Goal: Transaction & Acquisition: Download file/media

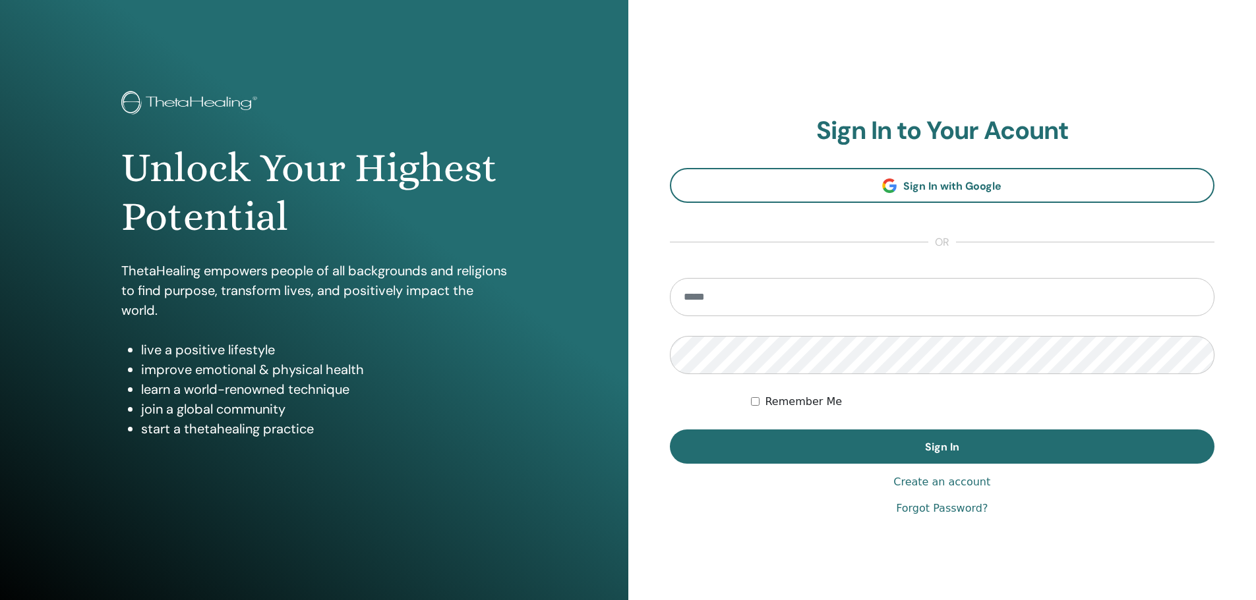
click at [832, 299] on input "email" at bounding box center [942, 297] width 545 height 38
type input "**********"
click at [670, 430] on button "Sign In" at bounding box center [942, 447] width 545 height 34
click at [807, 292] on input "email" at bounding box center [942, 297] width 545 height 38
type input "**********"
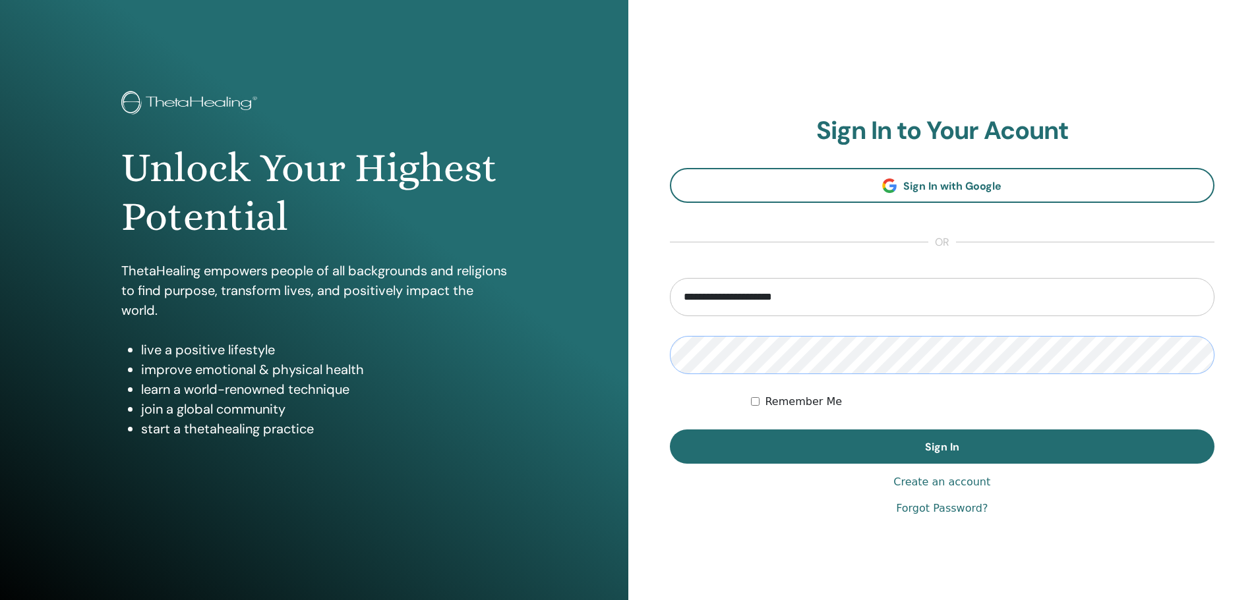
click at [670, 430] on button "Sign In" at bounding box center [942, 447] width 545 height 34
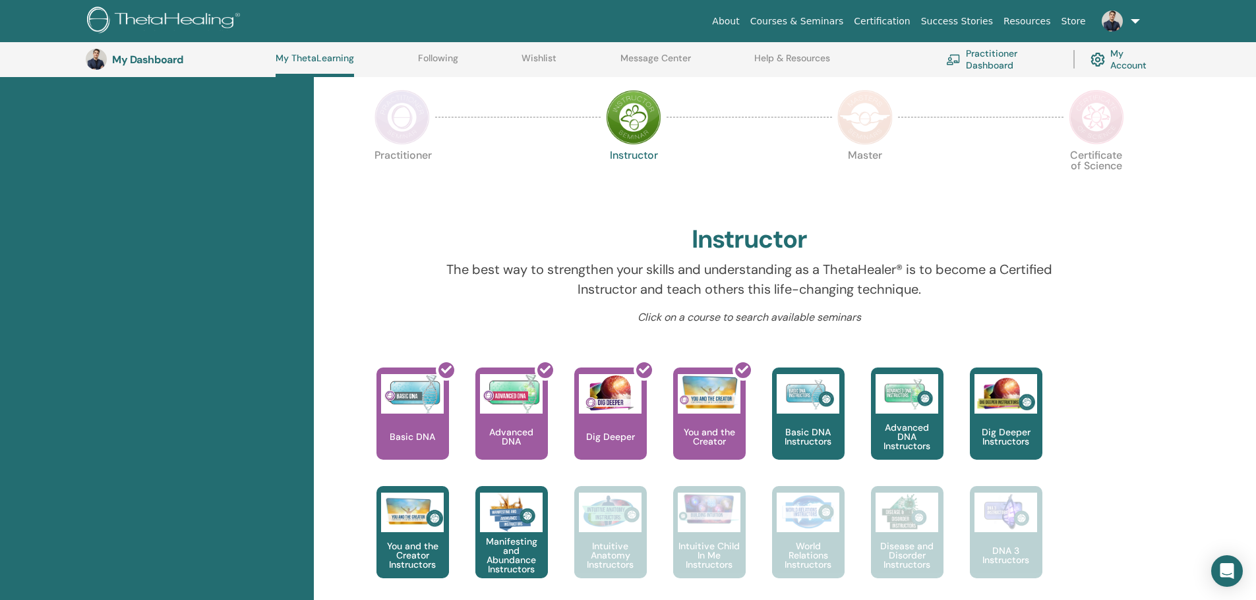
scroll to position [299, 0]
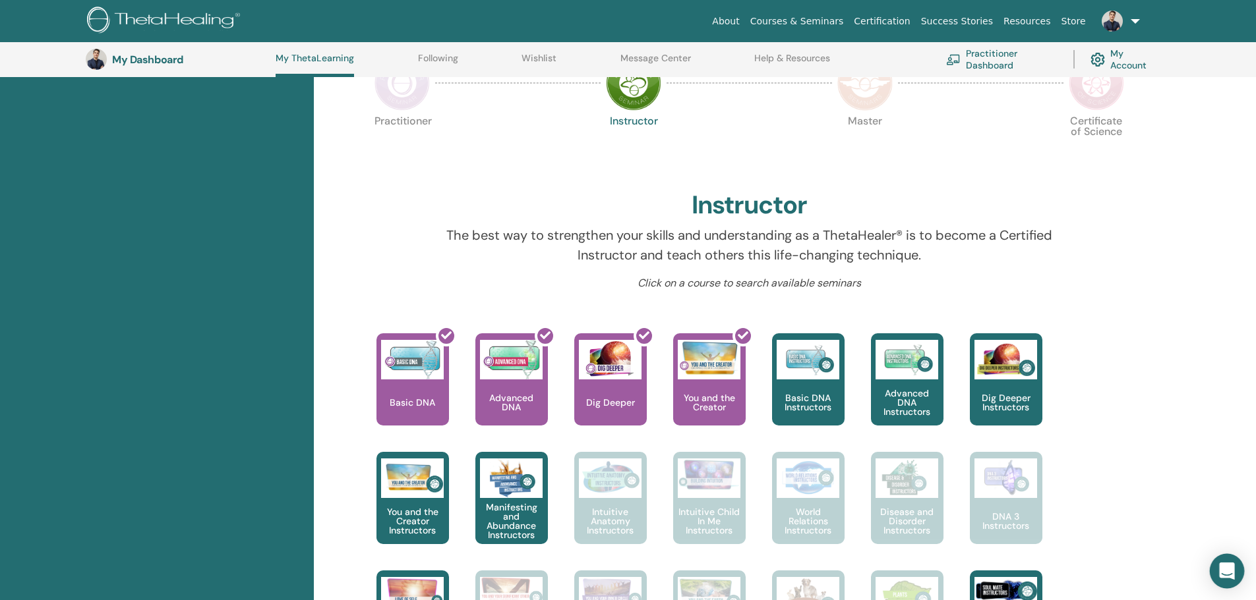
click at [1228, 568] on icon "Open Intercom Messenger" at bounding box center [1226, 571] width 15 height 17
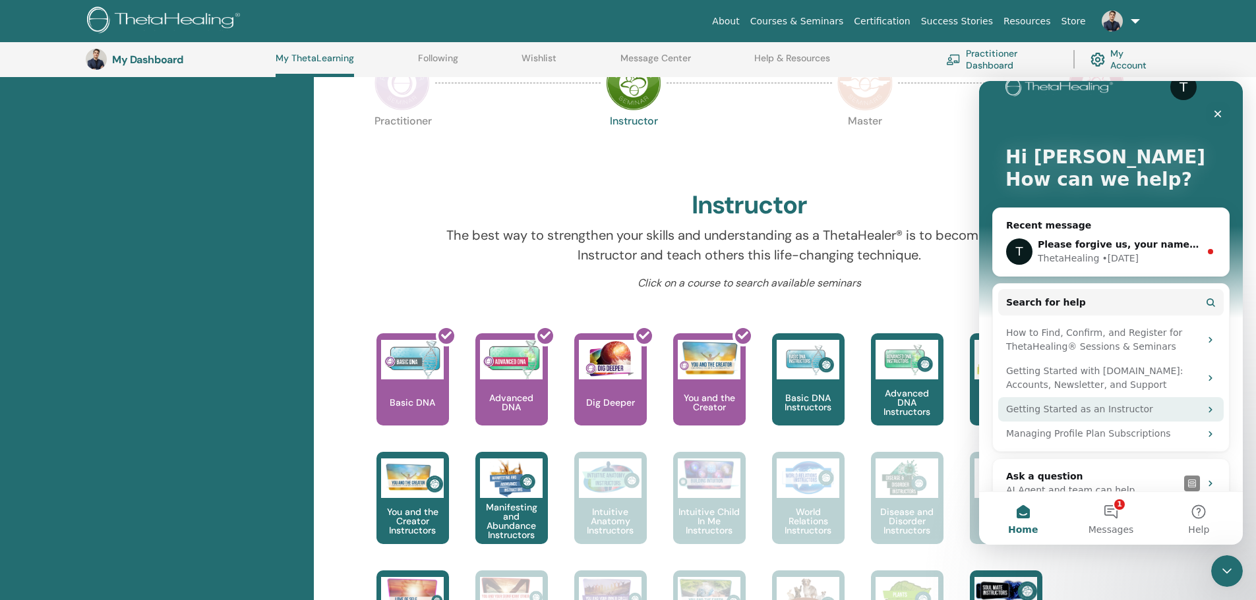
scroll to position [52, 0]
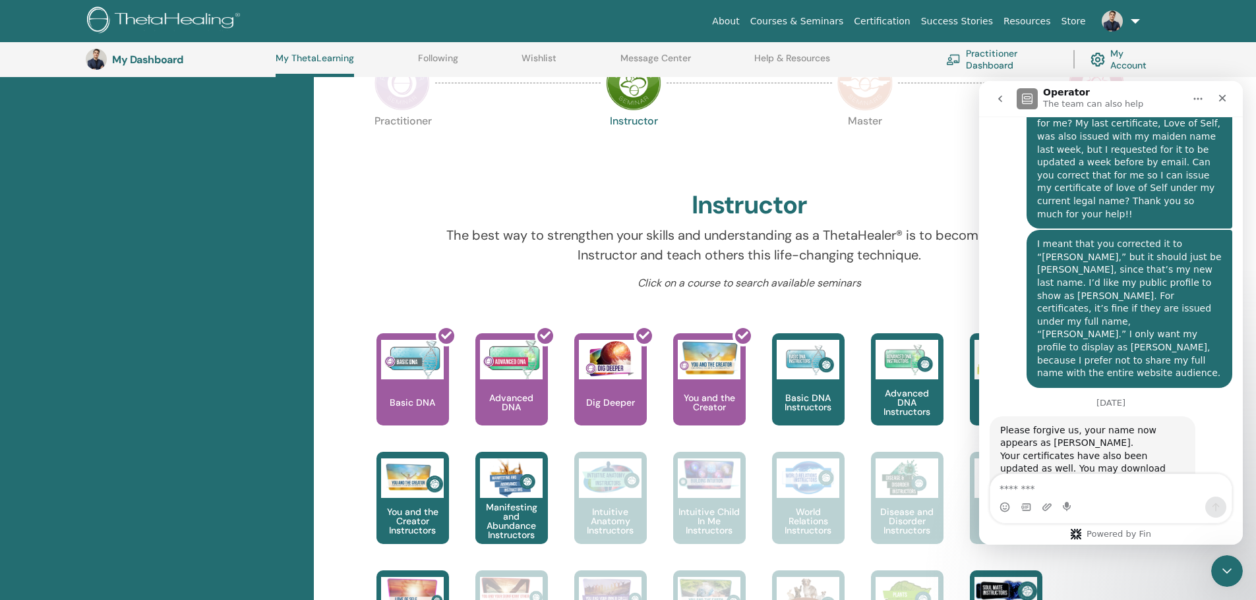
scroll to position [0, 0]
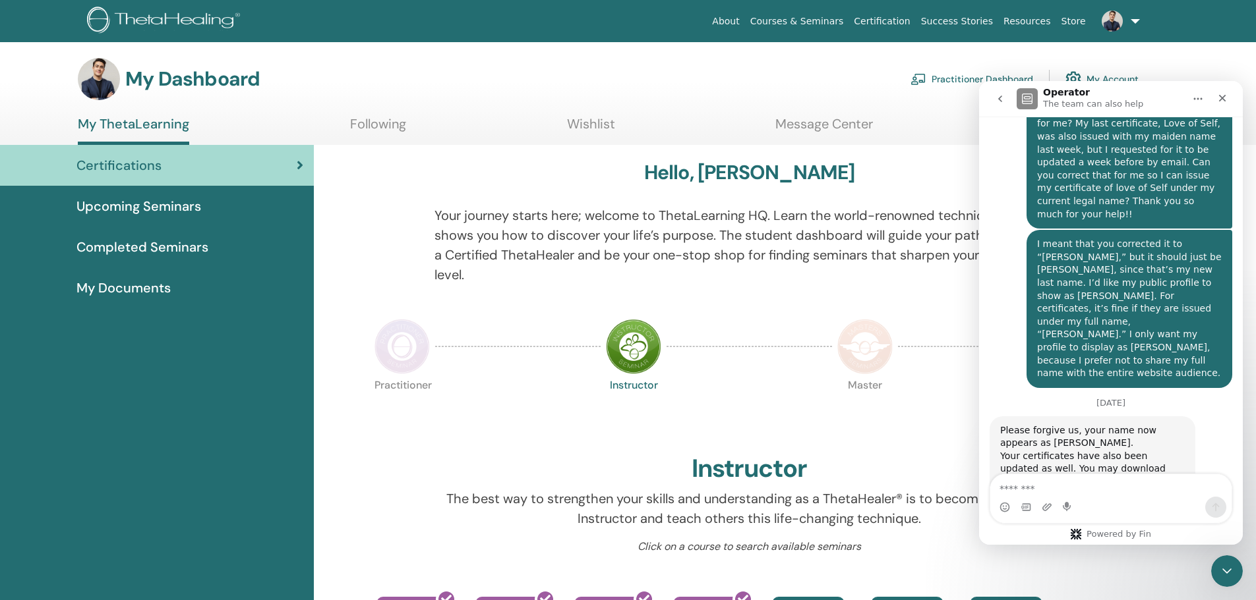
click at [1122, 25] on span at bounding box center [1112, 20] width 32 height 11
click at [1206, 61] on div "My Dashboard Practitioner Dashboard My Account" at bounding box center [650, 79] width 1209 height 42
click at [1119, 33] on link at bounding box center [1118, 21] width 54 height 42
click at [1115, 65] on link "ID Igor Davis" at bounding box center [1110, 74] width 128 height 30
click at [1130, 24] on link at bounding box center [1118, 21] width 54 height 42
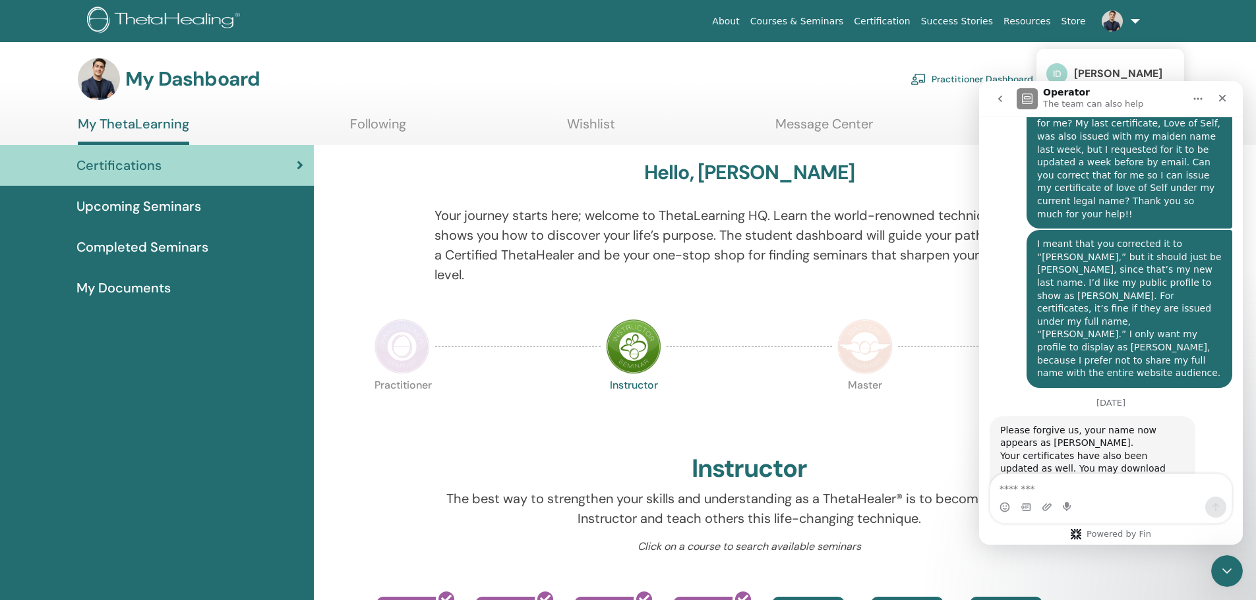
click at [1081, 69] on span "Igor Davis" at bounding box center [1118, 74] width 88 height 14
click at [883, 440] on div "Master" at bounding box center [865, 412] width 66 height 71
click at [1213, 568] on div "Close Intercom Messenger" at bounding box center [1225, 570] width 32 height 32
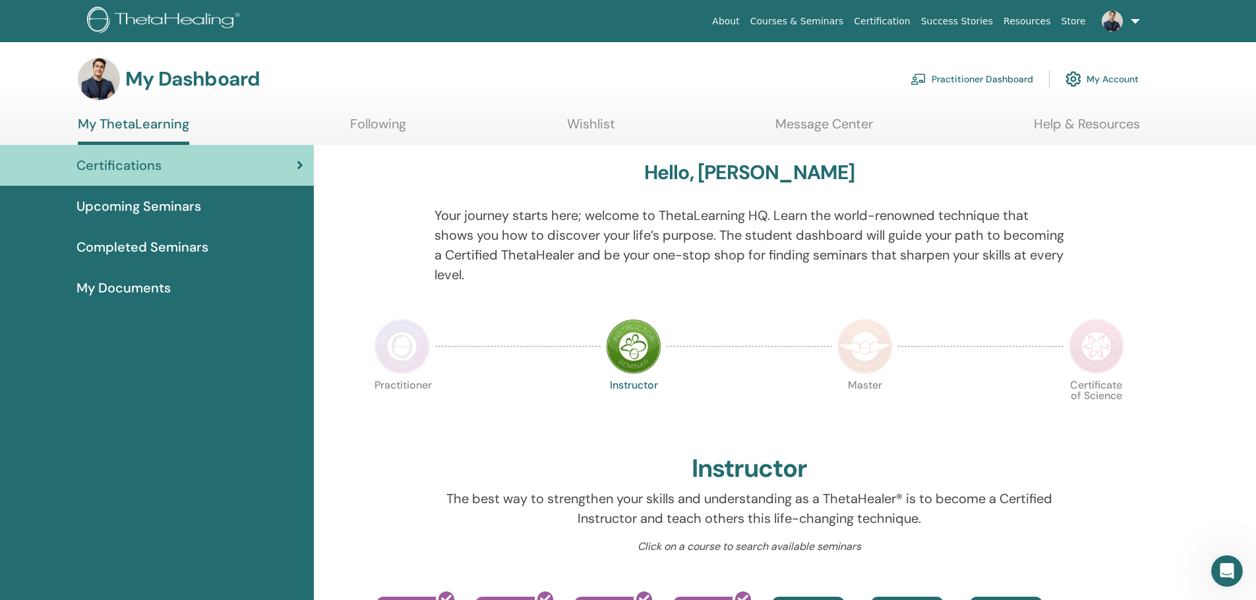
scroll to position [902, 0]
click at [1009, 81] on link "Practitioner Dashboard" at bounding box center [971, 79] width 123 height 29
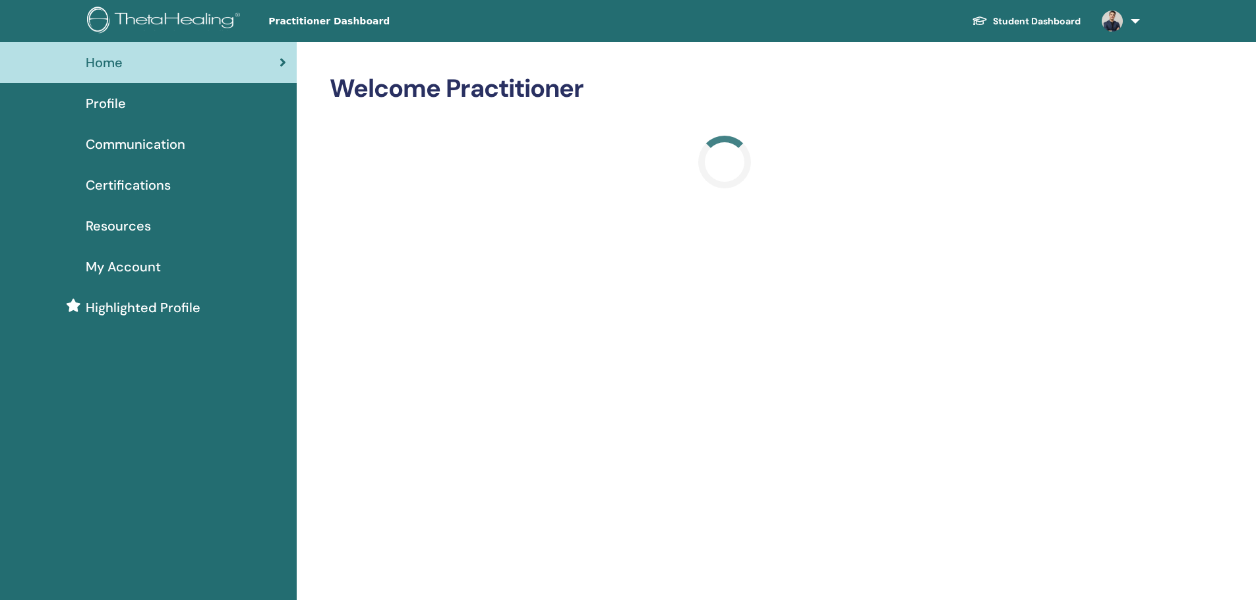
click at [134, 185] on span "Certifications" at bounding box center [128, 185] width 85 height 20
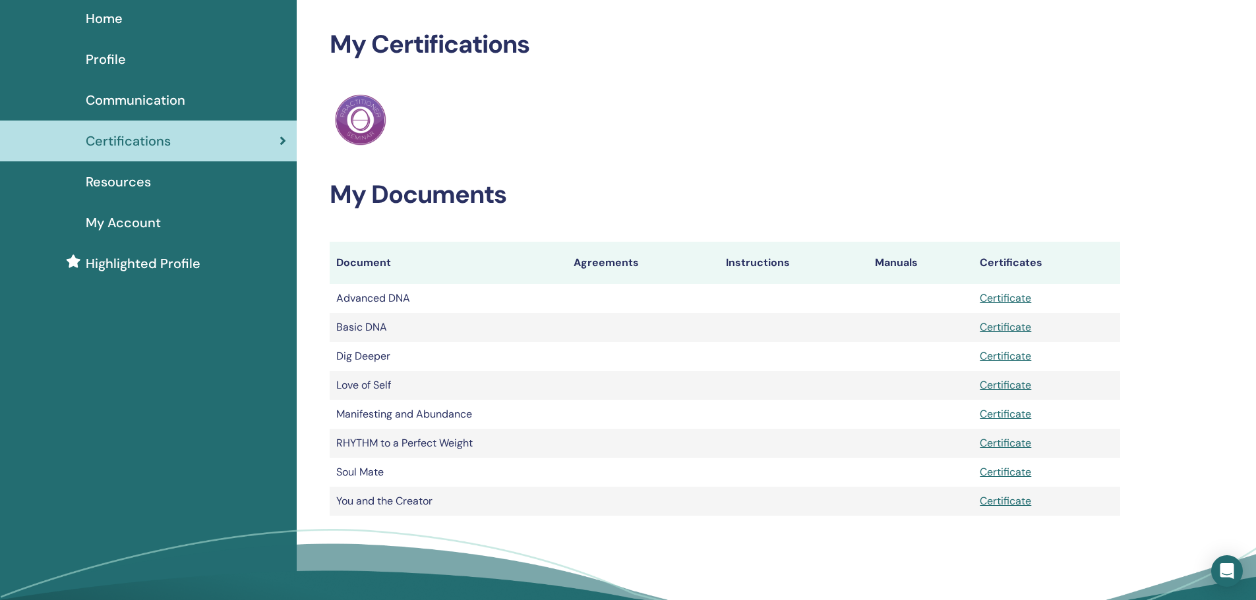
scroll to position [66, 0]
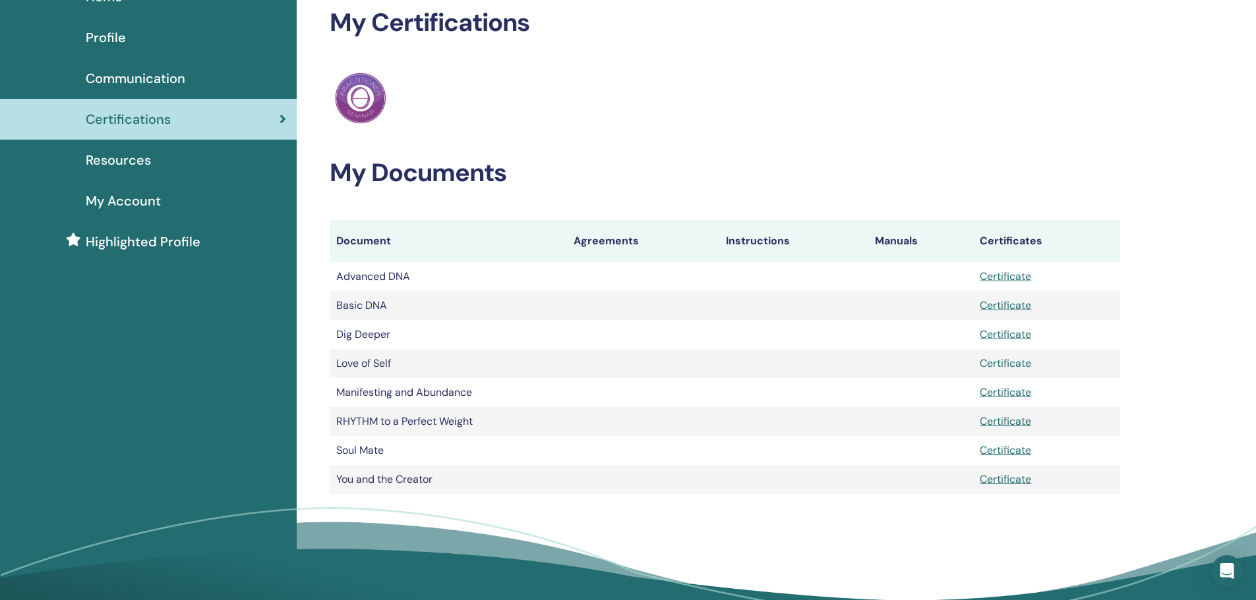
click at [1015, 366] on link "Certificate" at bounding box center [1004, 364] width 51 height 14
click at [991, 451] on link "Certificate" at bounding box center [1004, 451] width 51 height 14
click at [290, 271] on div "Home Profile Communication Certifications Resources My Account" at bounding box center [148, 307] width 297 height 663
